Goal: Check status: Check status

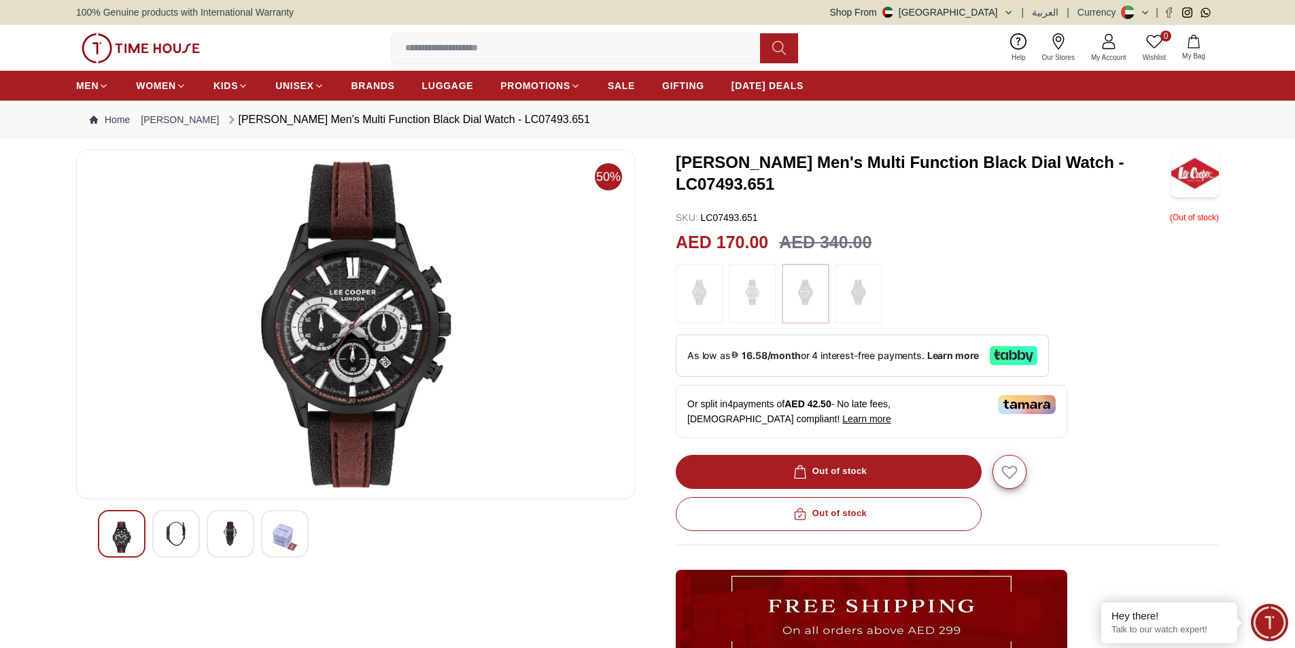
click at [1107, 52] on link "My Account" at bounding box center [1109, 48] width 52 height 35
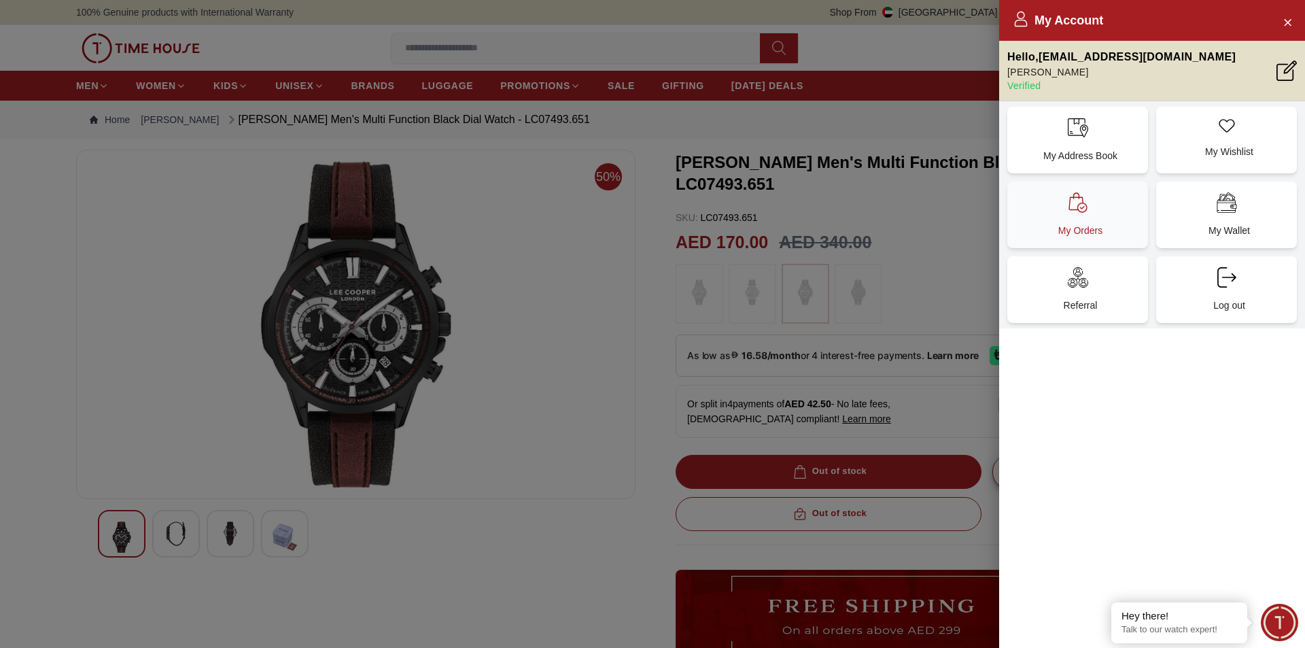
click at [1099, 211] on div "My Orders" at bounding box center [1077, 215] width 141 height 67
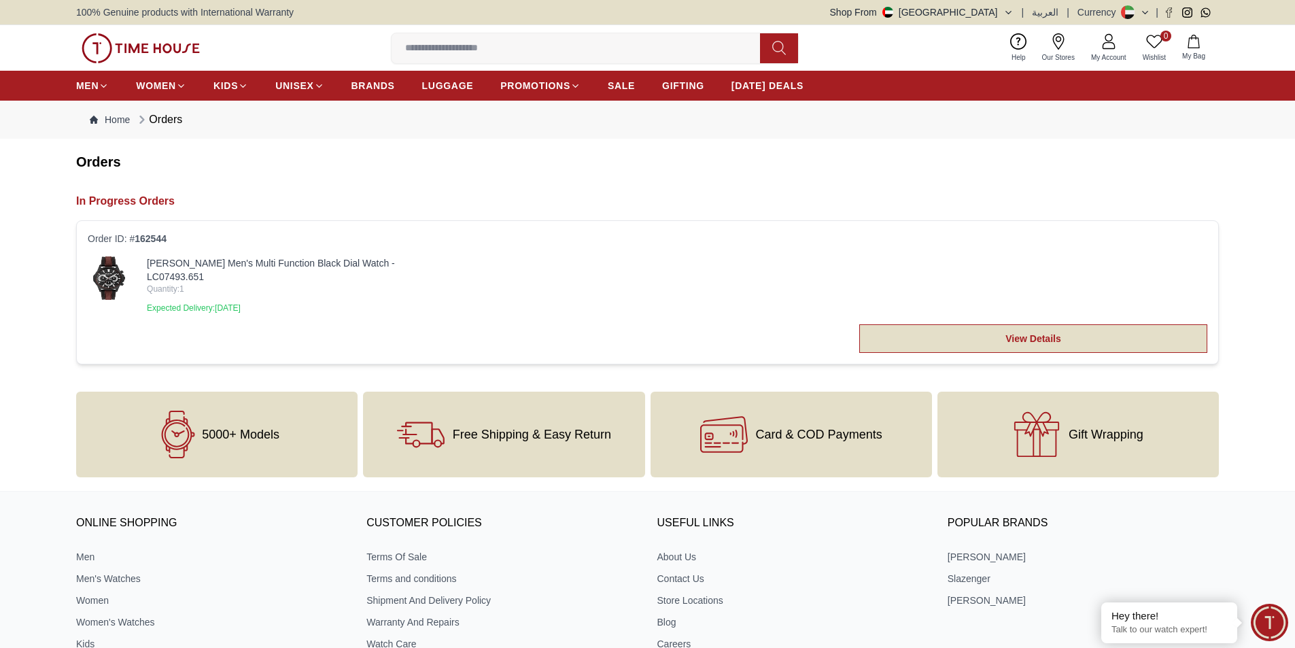
click at [1044, 331] on link "View Details" at bounding box center [1033, 338] width 348 height 29
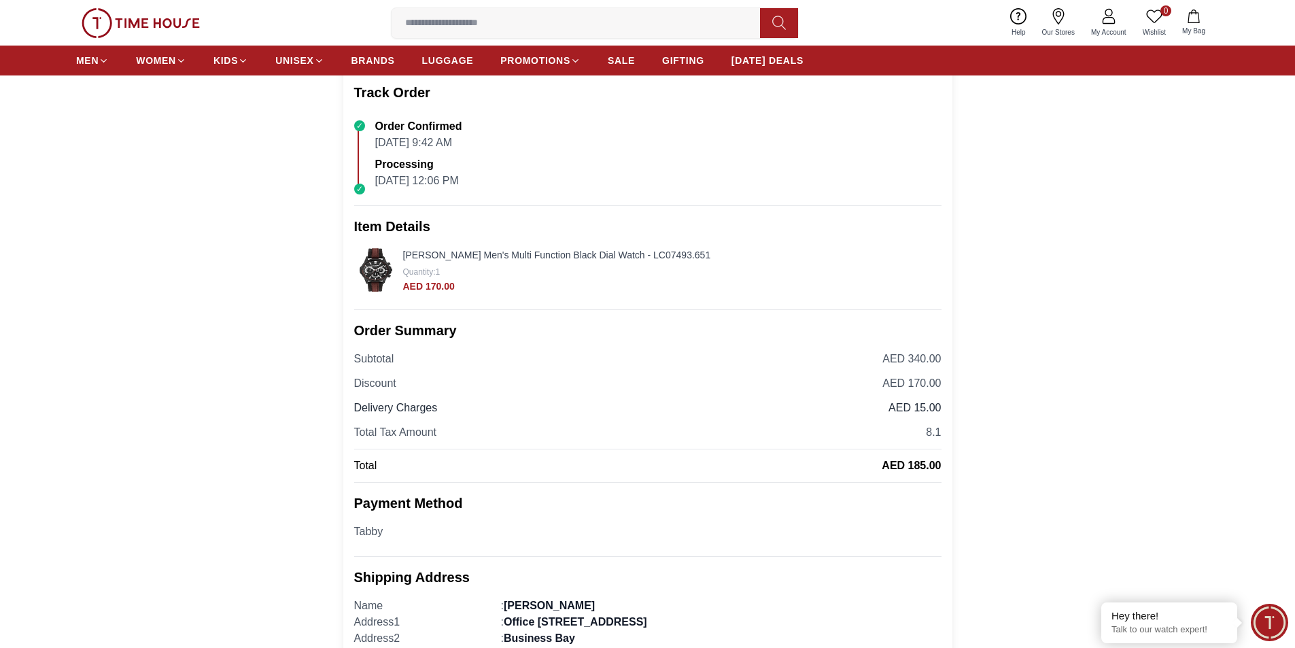
scroll to position [204, 0]
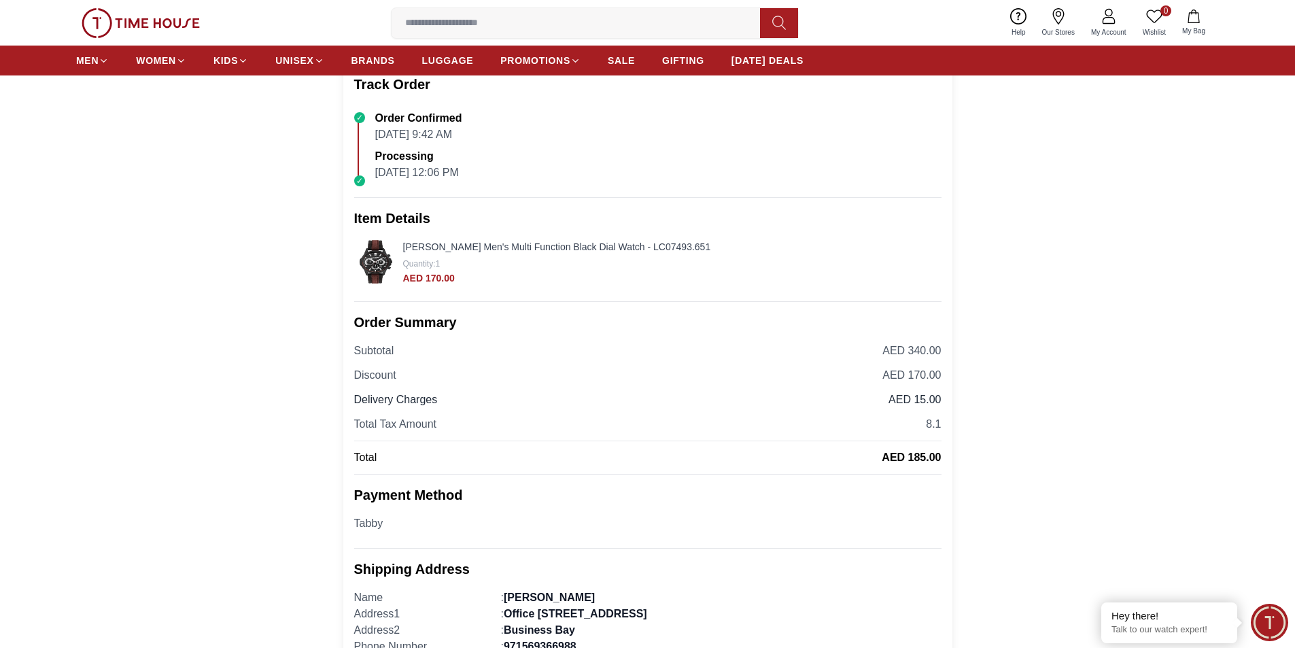
click at [385, 268] on img at bounding box center [376, 262] width 44 height 44
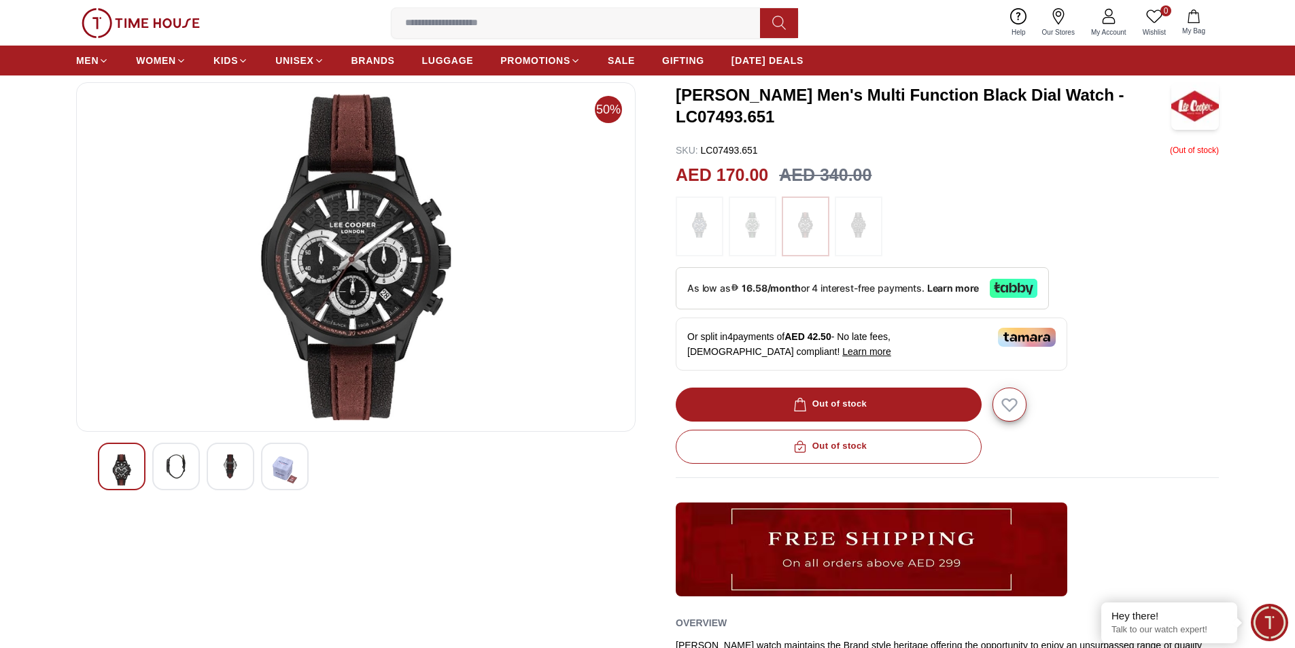
scroll to position [68, 0]
click at [186, 463] on img at bounding box center [176, 465] width 24 height 24
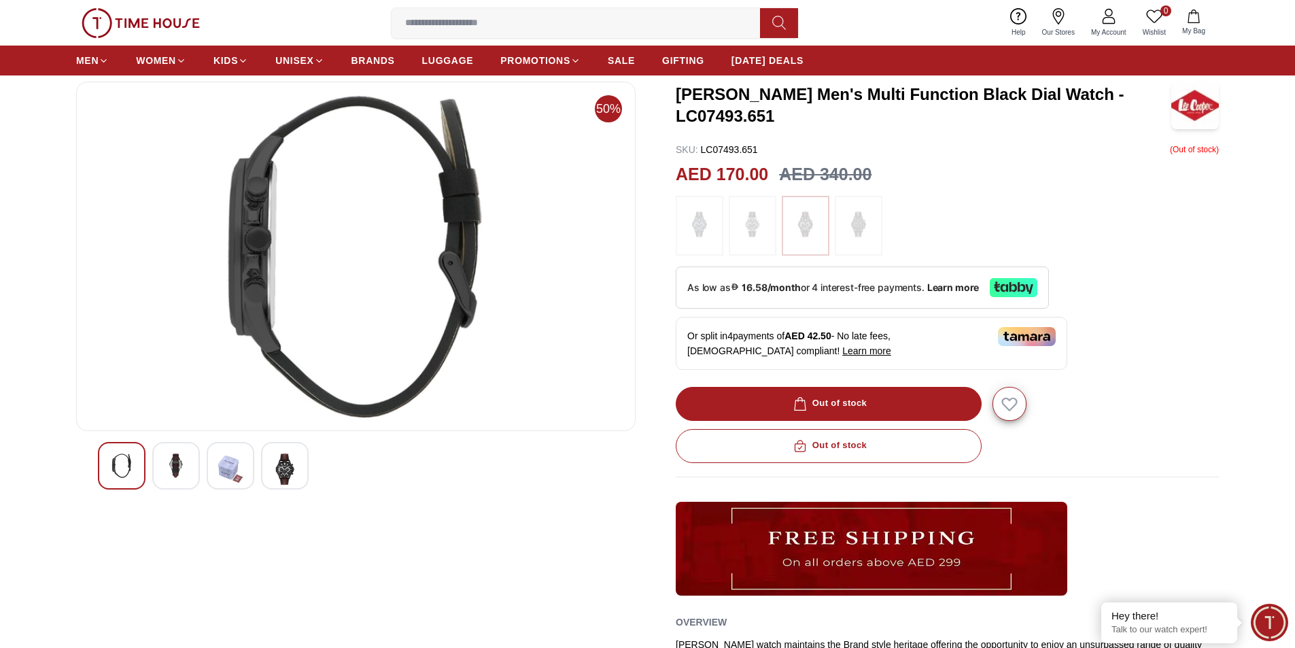
click at [220, 467] on img at bounding box center [230, 468] width 24 height 31
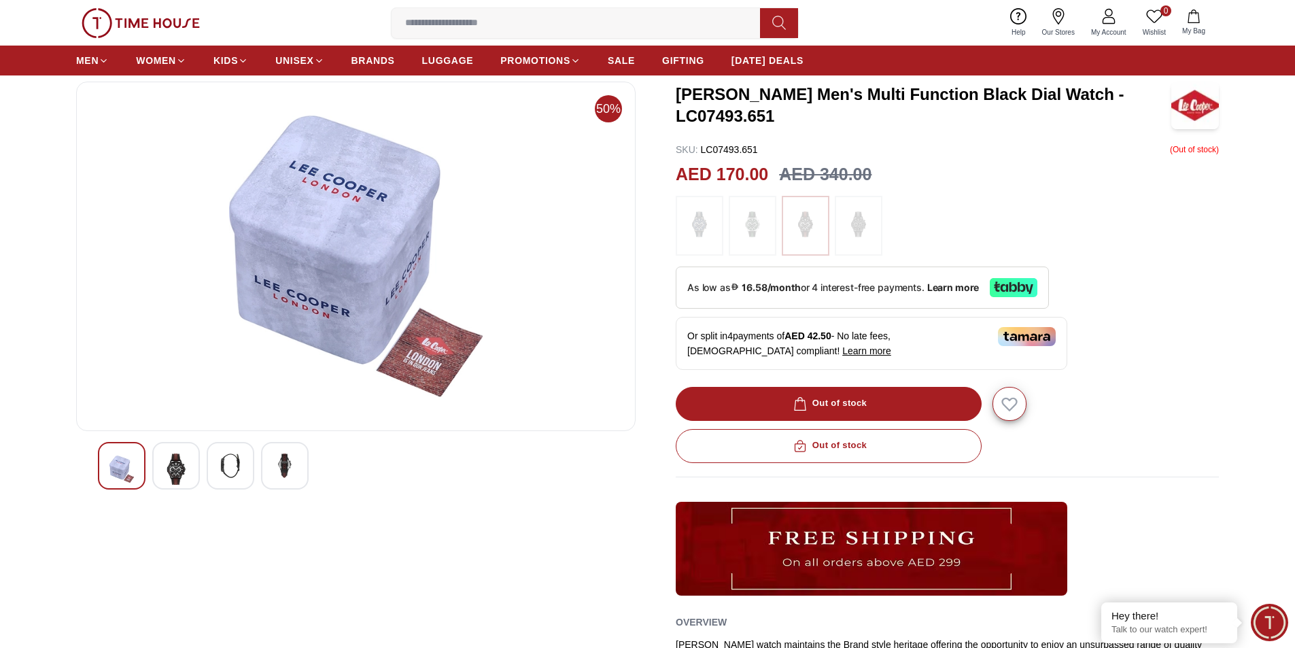
click at [281, 468] on img at bounding box center [285, 465] width 24 height 24
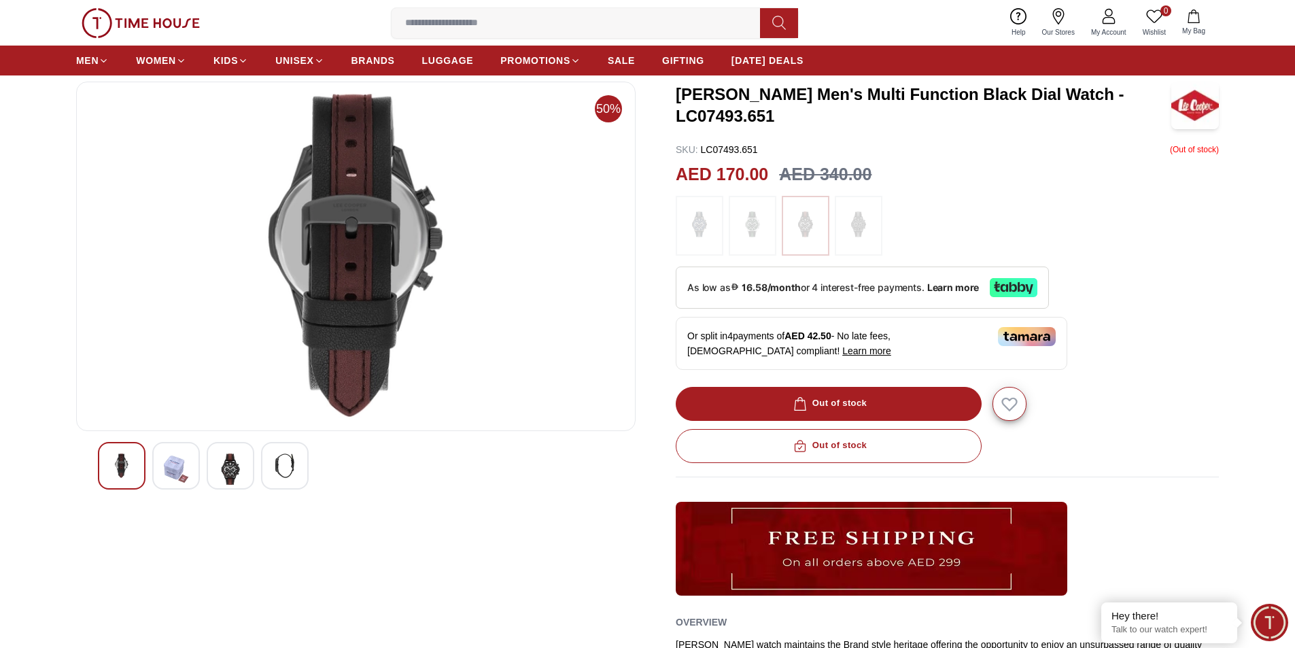
click at [107, 464] on div at bounding box center [122, 466] width 48 height 48
click at [228, 461] on img at bounding box center [230, 468] width 24 height 31
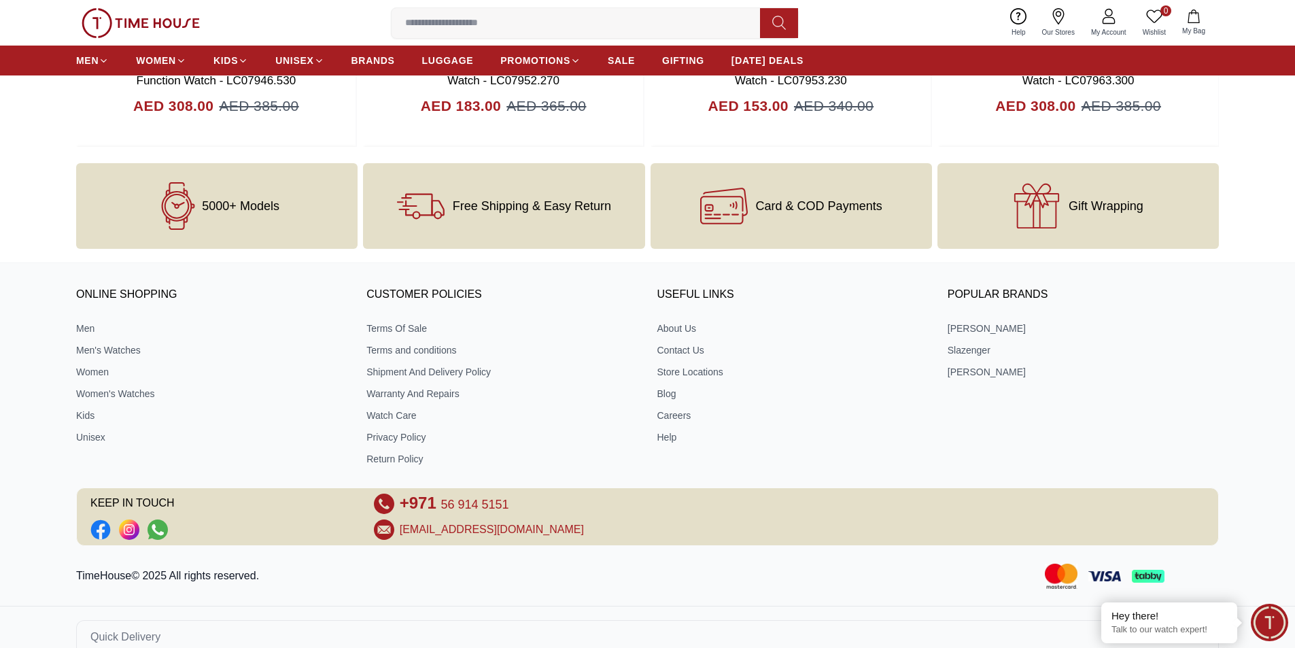
scroll to position [1684, 0]
